Goal: Information Seeking & Learning: Learn about a topic

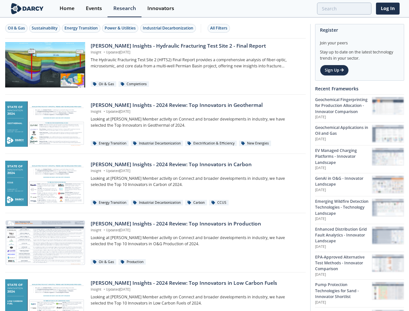
click at [17, 28] on div "Oil & Gas" at bounding box center [16, 28] width 17 height 6
click at [45, 28] on div "Sustainability" at bounding box center [45, 28] width 26 height 6
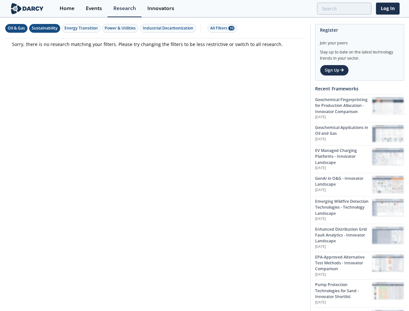
click at [82, 28] on div "Energy Transition" at bounding box center [80, 28] width 33 height 6
click at [121, 28] on div "Power & Utilities" at bounding box center [120, 28] width 31 height 6
click at [169, 28] on div "Industrial Decarbonization" at bounding box center [168, 28] width 50 height 6
